Goal: Task Accomplishment & Management: Use online tool/utility

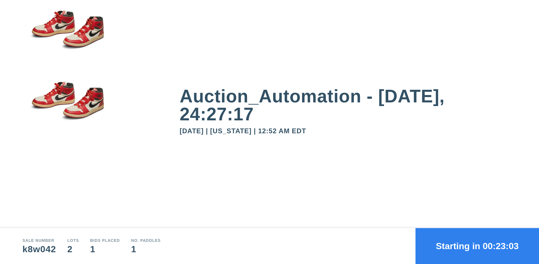
click at [478, 246] on button "Starting in 00:23:03" at bounding box center [478, 246] width 124 height 36
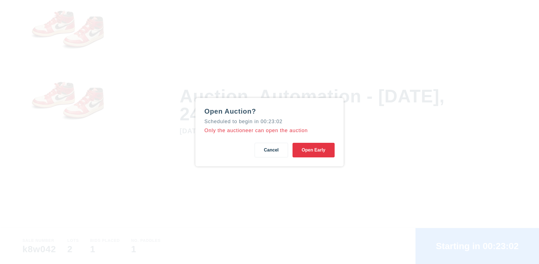
click at [314, 150] on button "Open Early" at bounding box center [314, 150] width 42 height 15
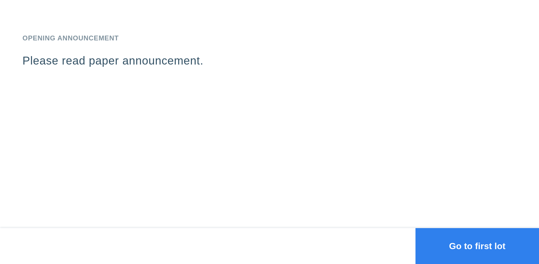
click at [478, 246] on button "Go to first lot" at bounding box center [478, 246] width 124 height 36
